Goal: Check status: Check status

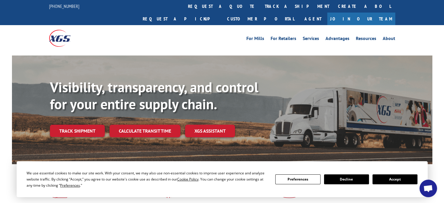
click at [73, 125] on link "Track shipment" at bounding box center [77, 131] width 55 height 12
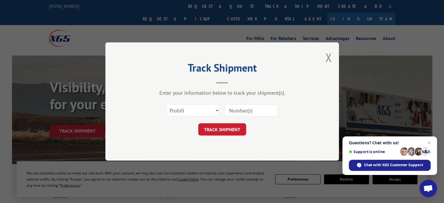
click at [231, 111] on input at bounding box center [251, 110] width 54 height 12
paste input "5184502"
type input "5184502"
click at [177, 104] on select "Select category... Probill BOL PO" at bounding box center [193, 110] width 54 height 12
select select "bol"
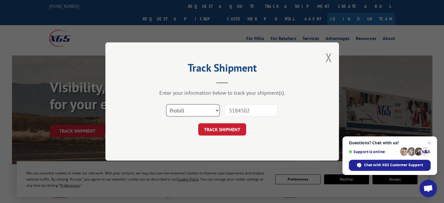
click at [166, 104] on select "Select category... Probill BOL PO" at bounding box center [193, 110] width 54 height 12
click at [218, 127] on button "TRACK SHIPMENT" at bounding box center [222, 129] width 48 height 12
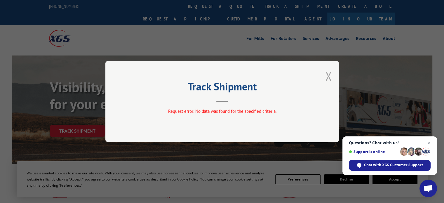
click at [327, 76] on button "Close modal" at bounding box center [328, 75] width 6 height 15
